Goal: Information Seeking & Learning: Check status

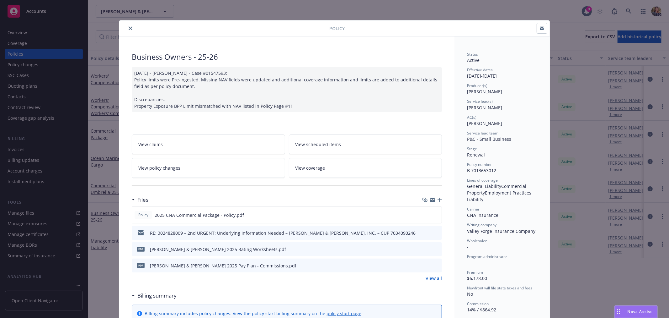
click at [130, 29] on button "close" at bounding box center [131, 28] width 8 height 8
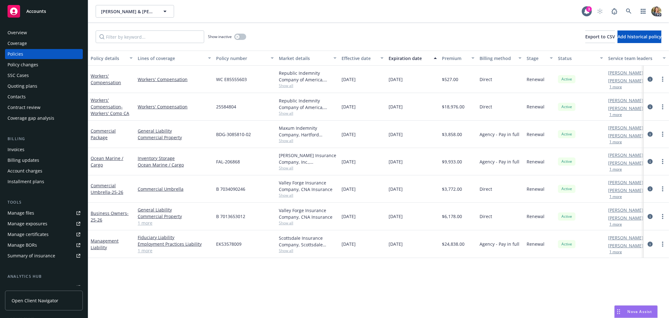
click at [33, 12] on span "Accounts" at bounding box center [36, 11] width 20 height 5
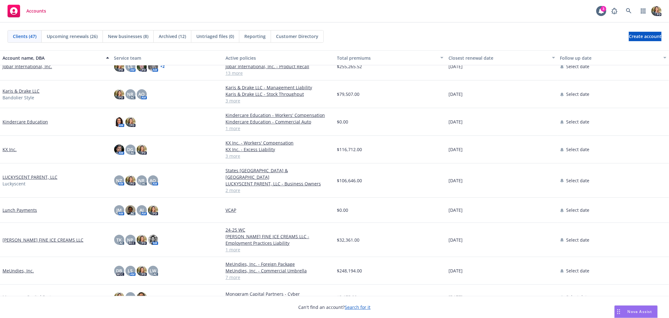
scroll to position [349, 0]
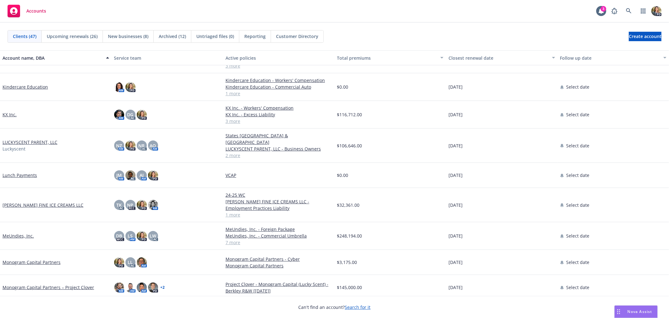
click at [35, 139] on link "LUCKYSCENT PARENT, LLC" at bounding box center [30, 142] width 55 height 7
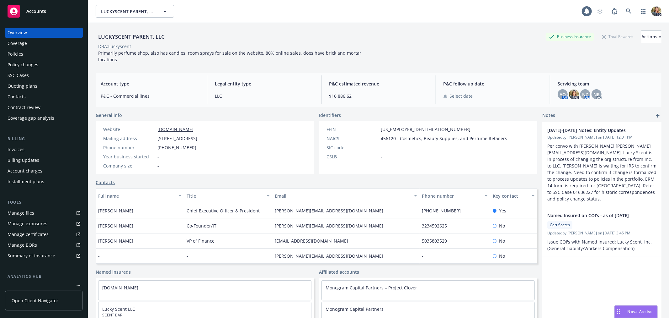
click at [27, 55] on div "Policies" at bounding box center [44, 54] width 73 height 10
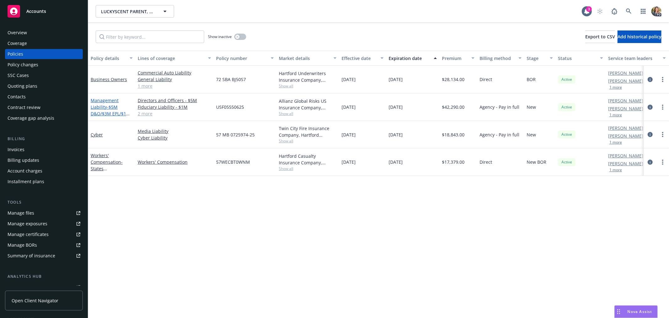
click at [105, 108] on link "Management Liability - $5M D&O/$3M EPL/$1M FID/$1M Crime" at bounding box center [111, 110] width 40 height 26
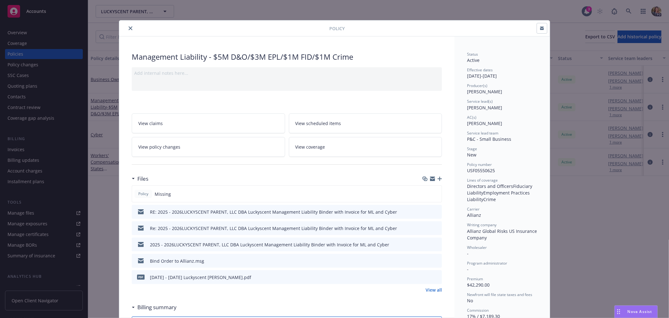
click at [129, 27] on icon "close" at bounding box center [131, 28] width 4 height 4
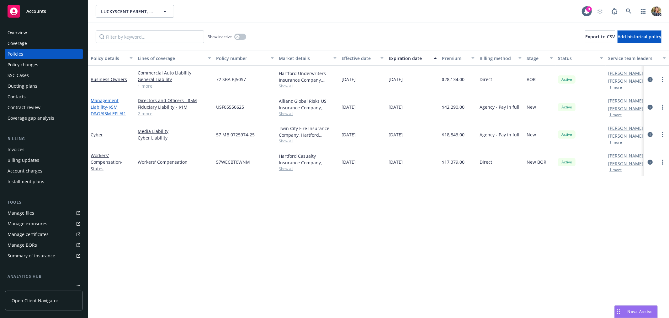
click at [104, 108] on link "Management Liability - $5M D&O/$3M EPL/$1M FID/$1M Crime" at bounding box center [111, 110] width 40 height 26
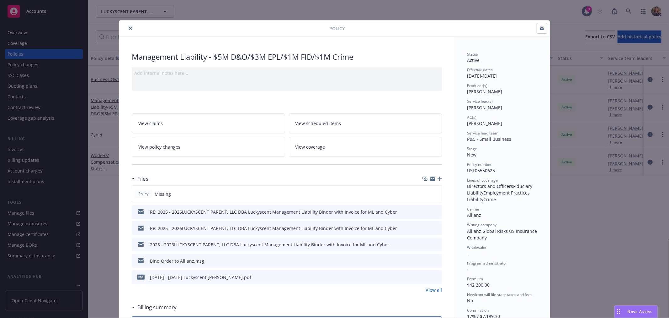
scroll to position [19, 0]
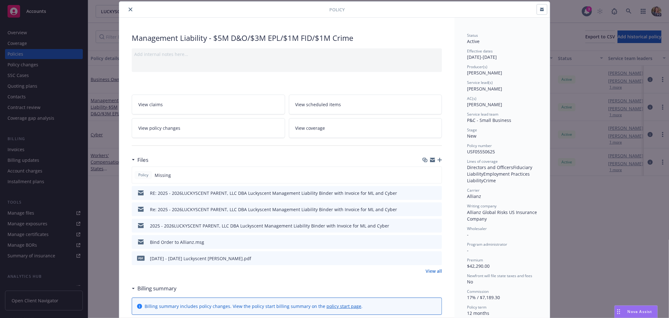
click at [129, 9] on icon "close" at bounding box center [131, 10] width 4 height 4
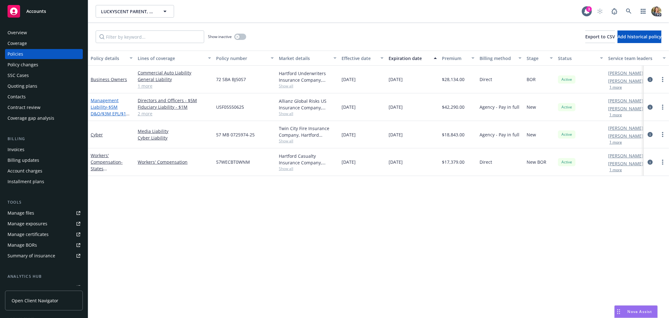
click at [97, 110] on span "- $5M D&O/$3M EPL/$1M FID/$1M Crime" at bounding box center [111, 113] width 40 height 19
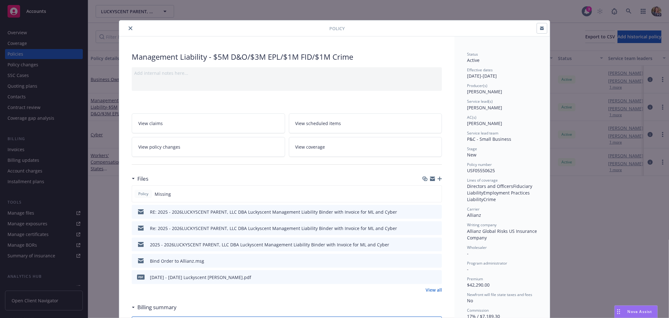
scroll to position [19, 0]
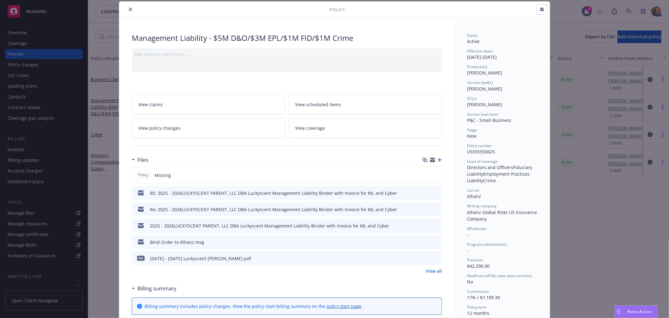
click at [434, 193] on icon "preview file" at bounding box center [436, 192] width 6 height 4
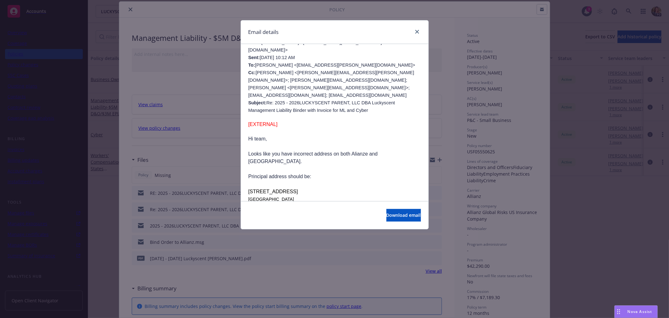
scroll to position [244, 0]
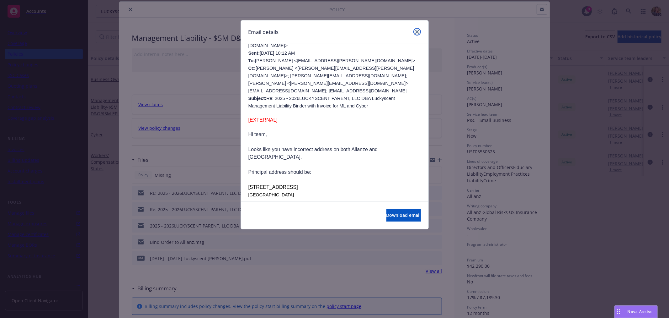
click at [415, 33] on icon "close" at bounding box center [417, 32] width 4 height 4
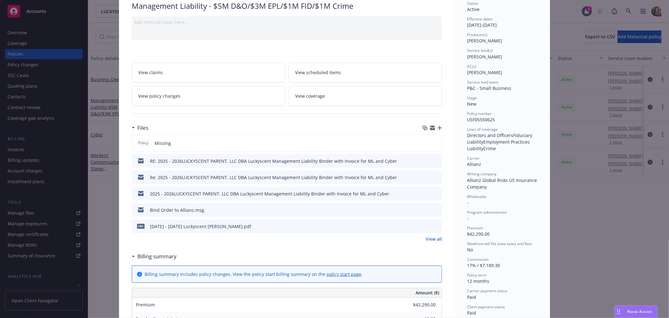
scroll to position [88, 0]
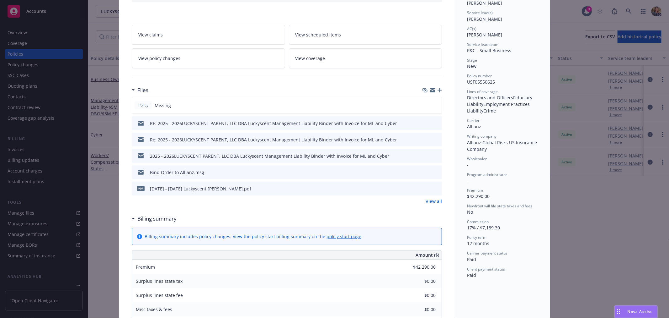
click at [434, 187] on icon "preview file" at bounding box center [436, 188] width 6 height 4
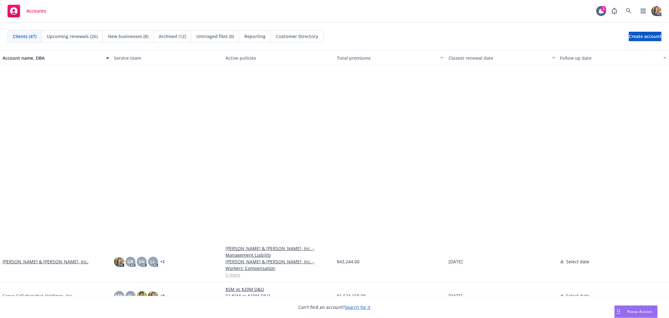
scroll to position [244, 0]
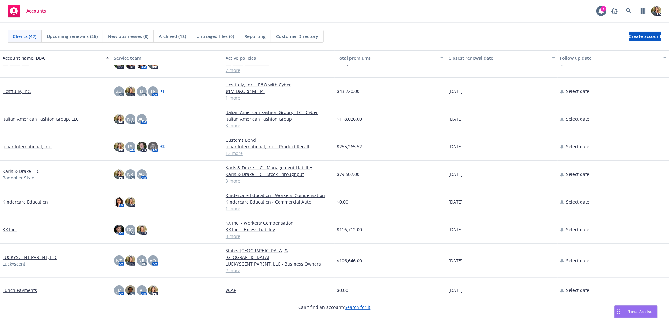
click at [27, 254] on link "LUCKYSCENT PARENT, LLC" at bounding box center [30, 257] width 55 height 7
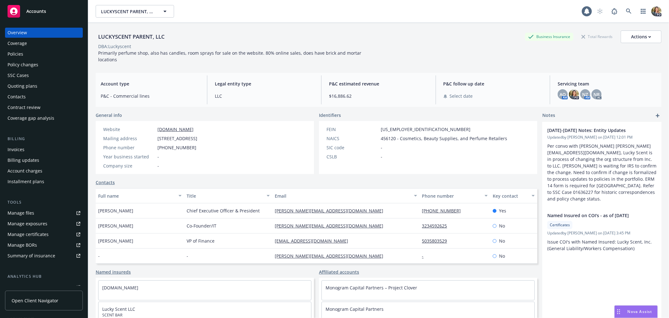
click at [51, 50] on div "Policies" at bounding box center [44, 54] width 73 height 10
